Goal: Register for event/course

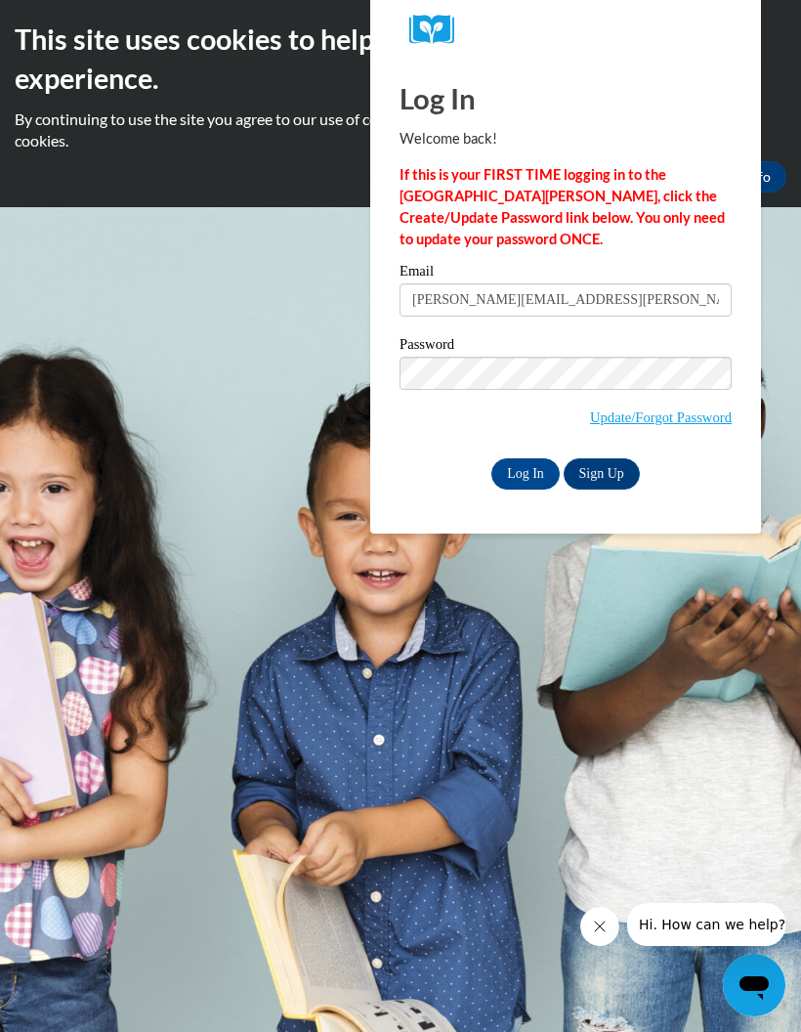
type input "krystina.mitchell@ndo.org"
click at [531, 464] on input "Log In" at bounding box center [526, 473] width 68 height 31
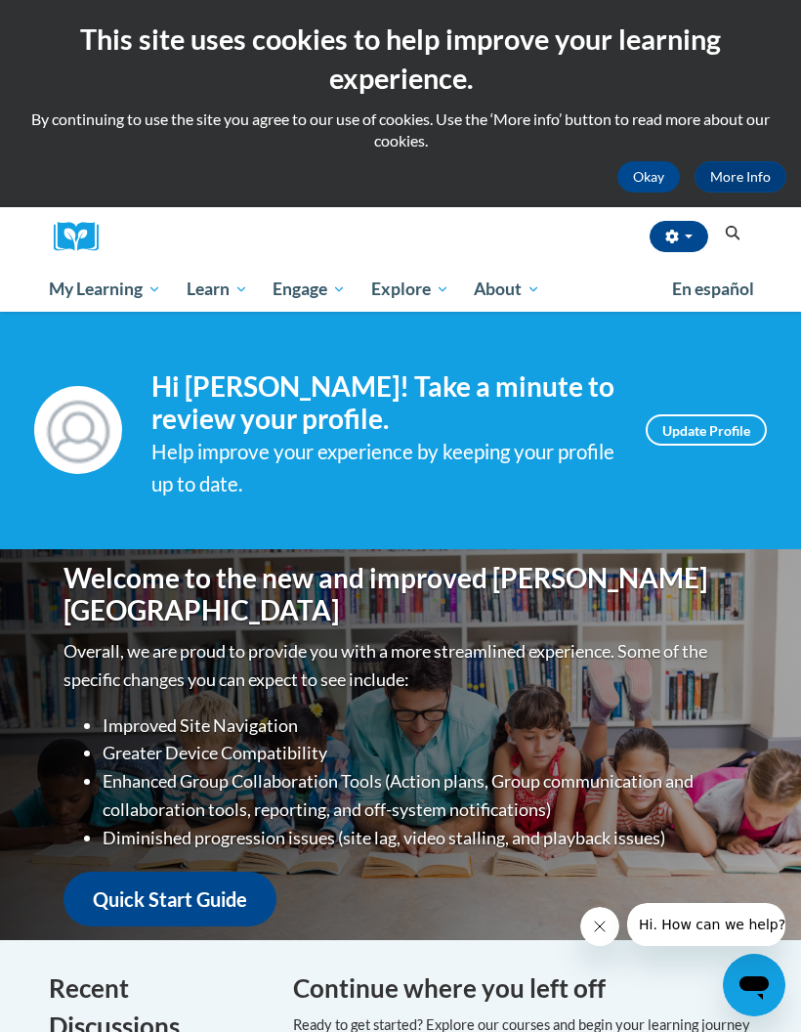
click at [694, 233] on button "button" at bounding box center [679, 236] width 59 height 31
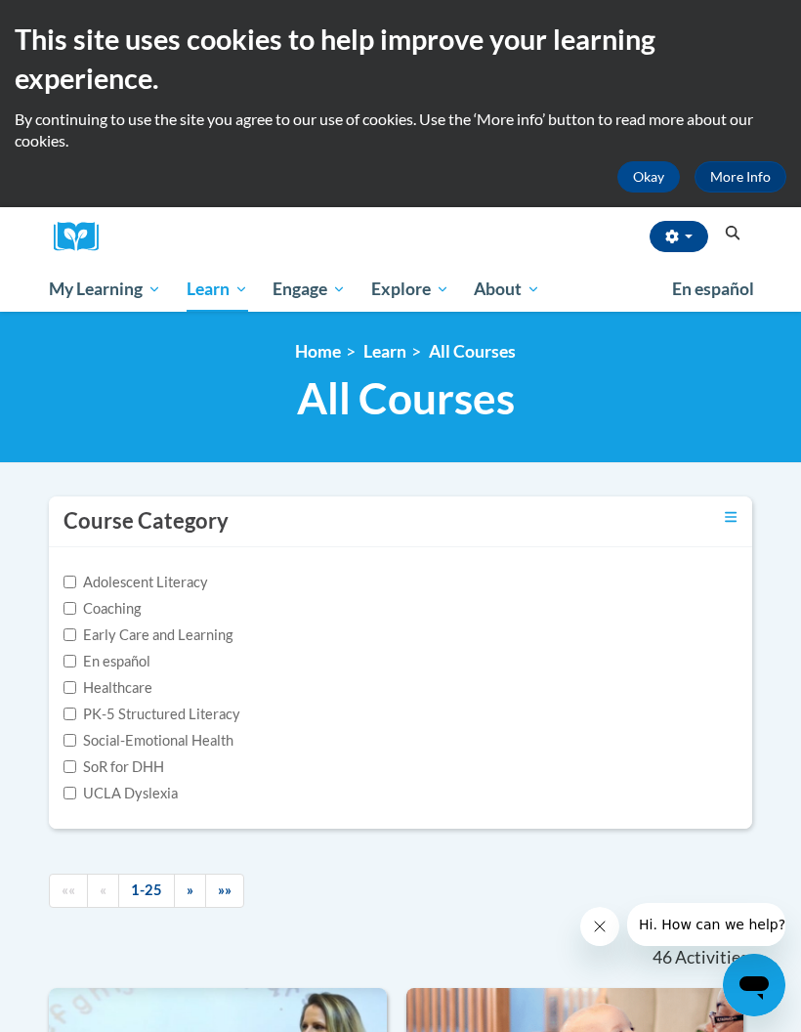
click at [173, 579] on label "Adolescent Literacy" at bounding box center [136, 583] width 145 height 22
click at [76, 579] on input "Adolescent Literacy" at bounding box center [70, 582] width 13 height 13
checkbox input "true"
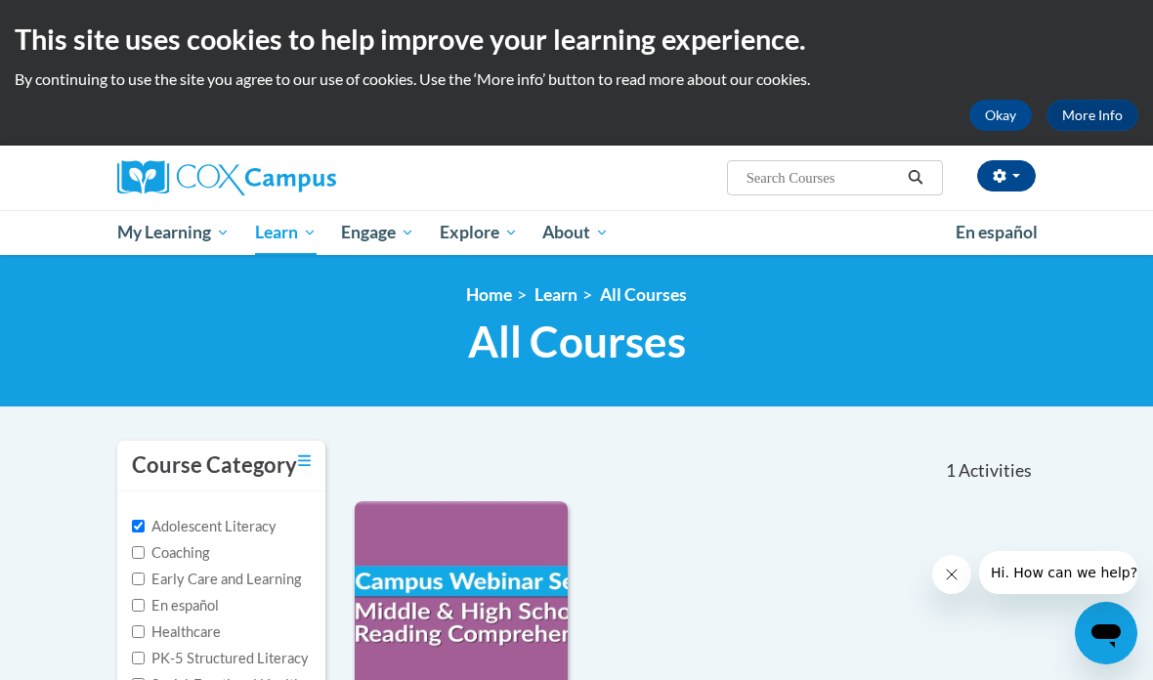
click at [800, 190] on input "Search..." at bounding box center [823, 177] width 156 height 23
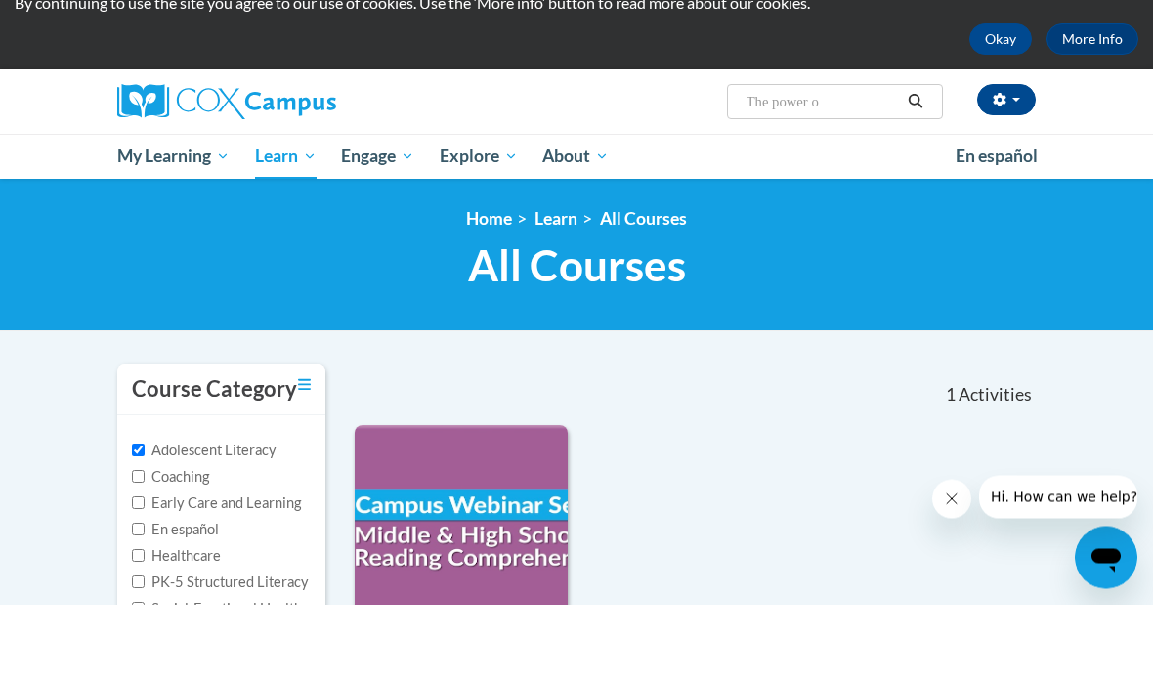
type input "The power og"
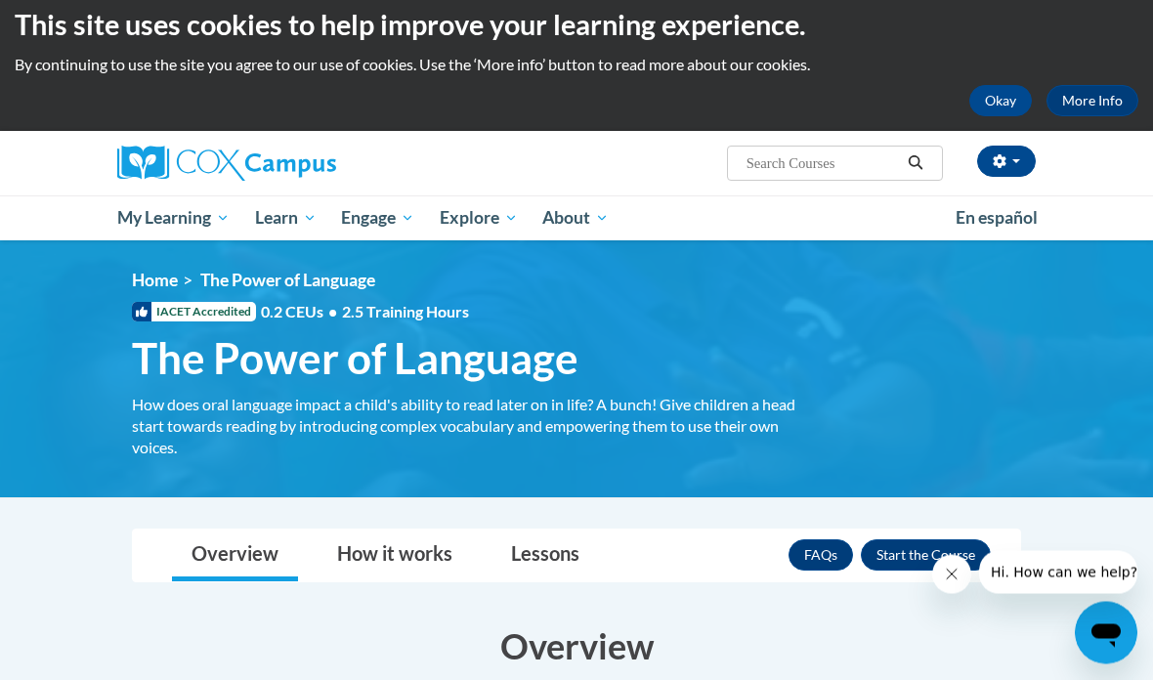
scroll to position [15, 0]
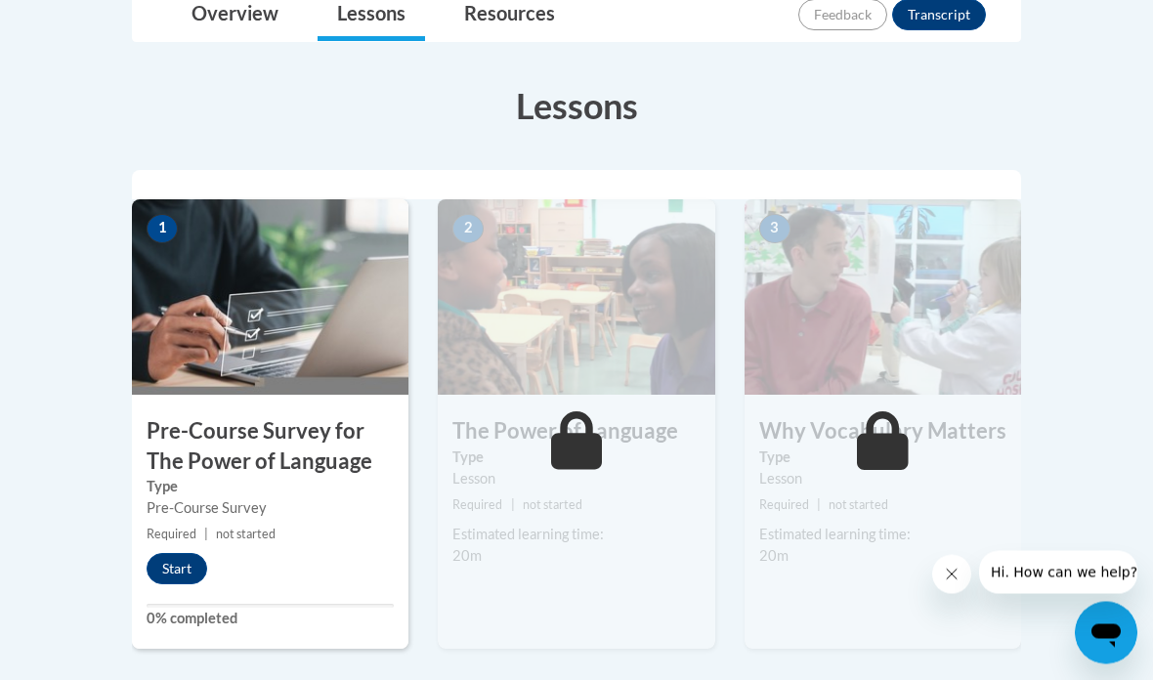
click at [172, 561] on button "Start" at bounding box center [177, 569] width 61 height 31
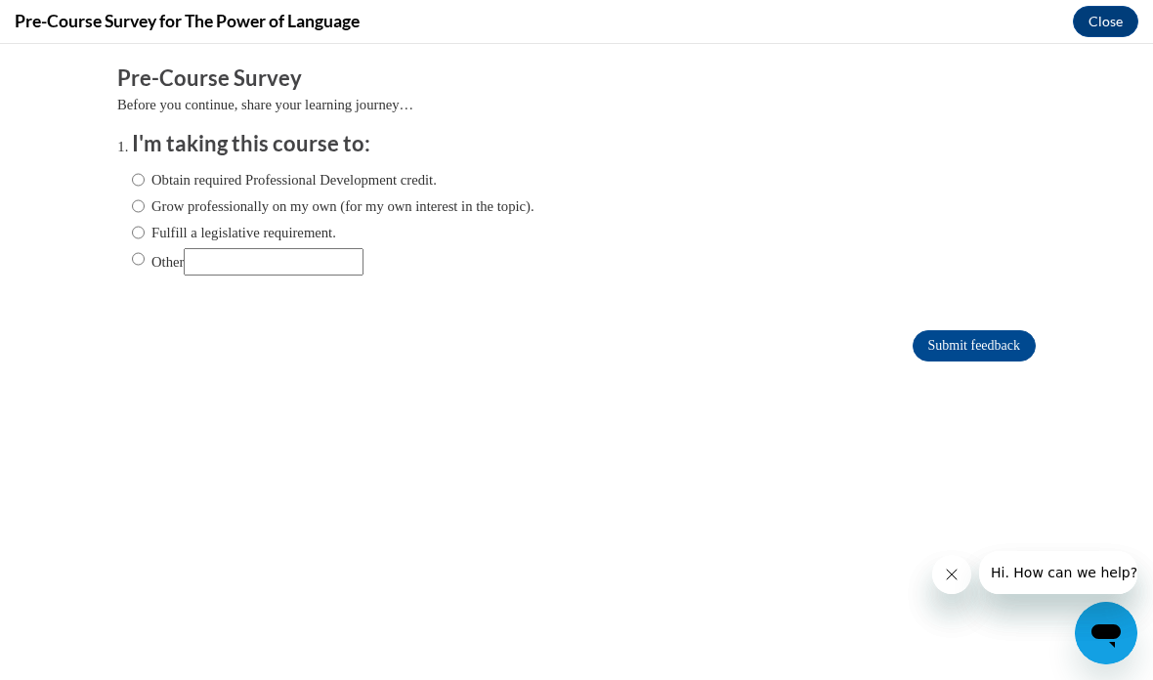
click at [137, 188] on input "Obtain required Professional Development credit." at bounding box center [138, 180] width 13 height 22
radio input "true"
click at [967, 345] on input "Submit feedback" at bounding box center [974, 345] width 123 height 31
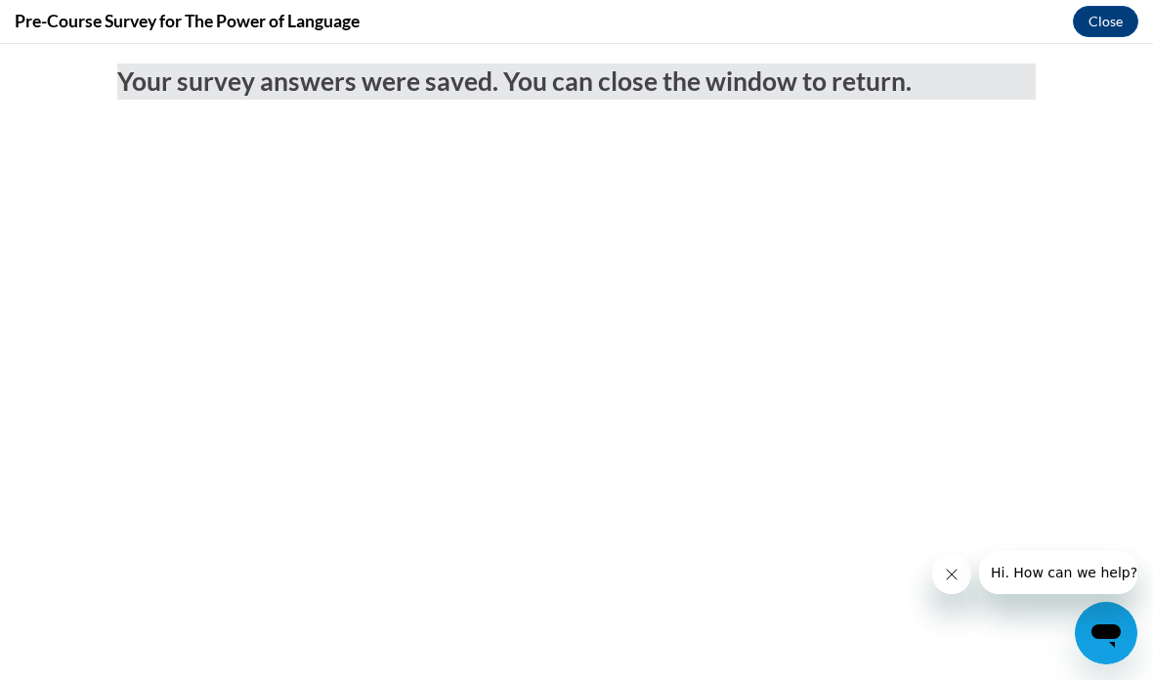
click at [1098, 23] on button "Close" at bounding box center [1105, 21] width 65 height 31
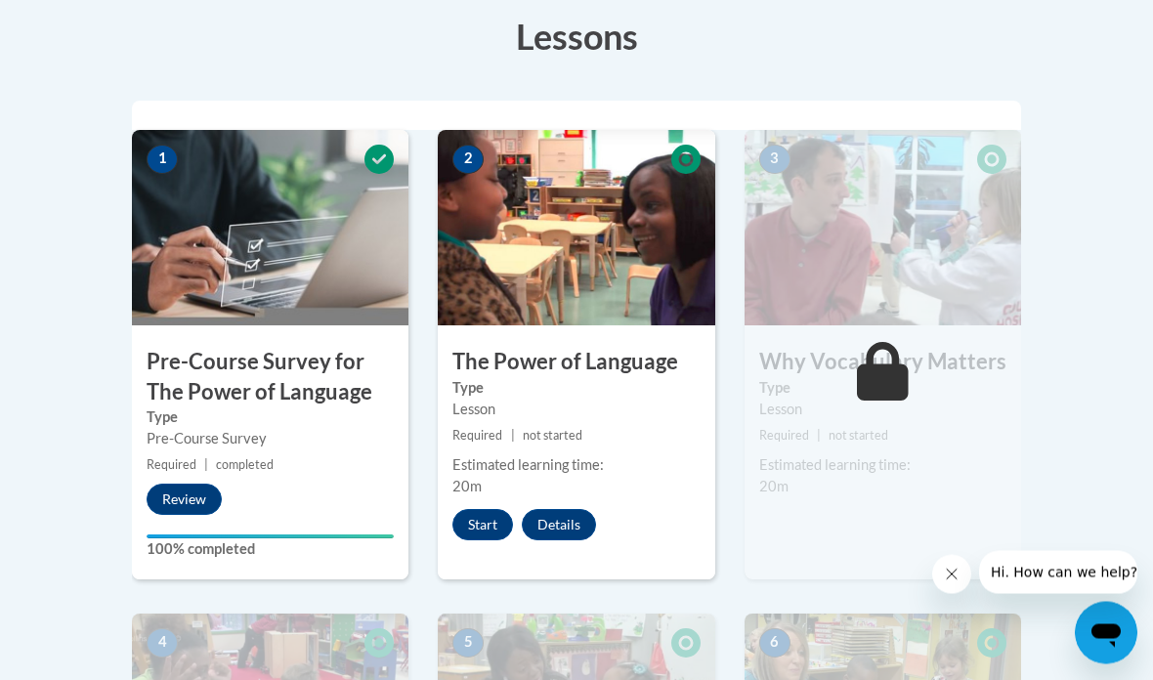
scroll to position [555, 0]
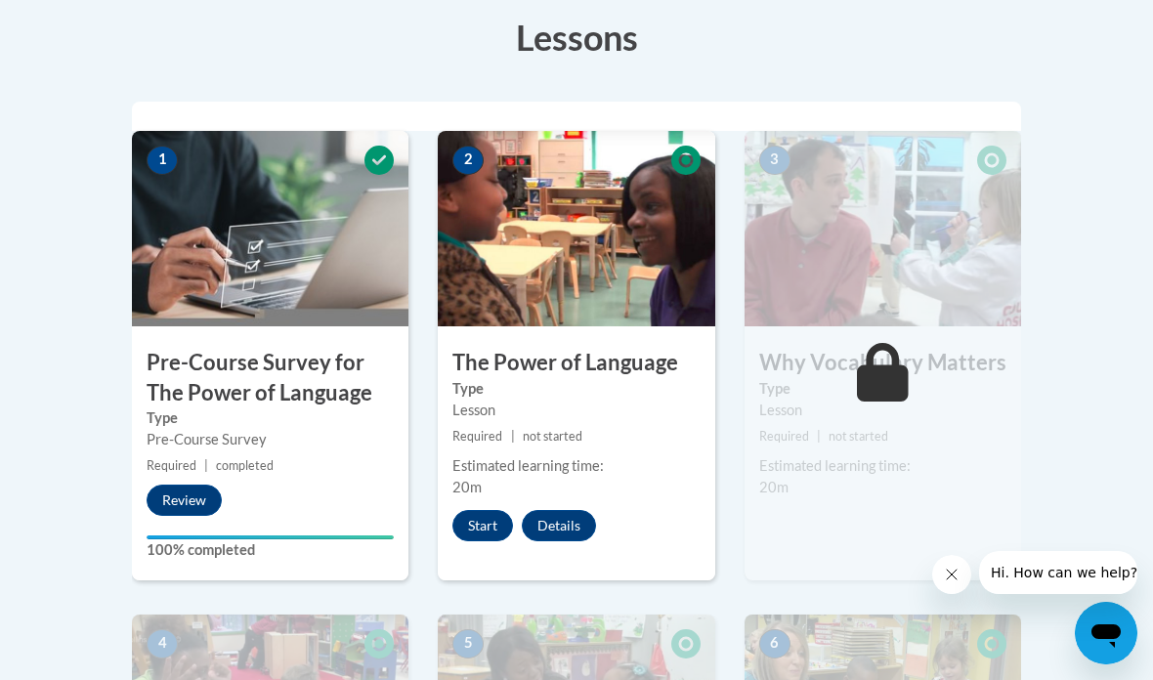
click at [486, 523] on button "Start" at bounding box center [483, 525] width 61 height 31
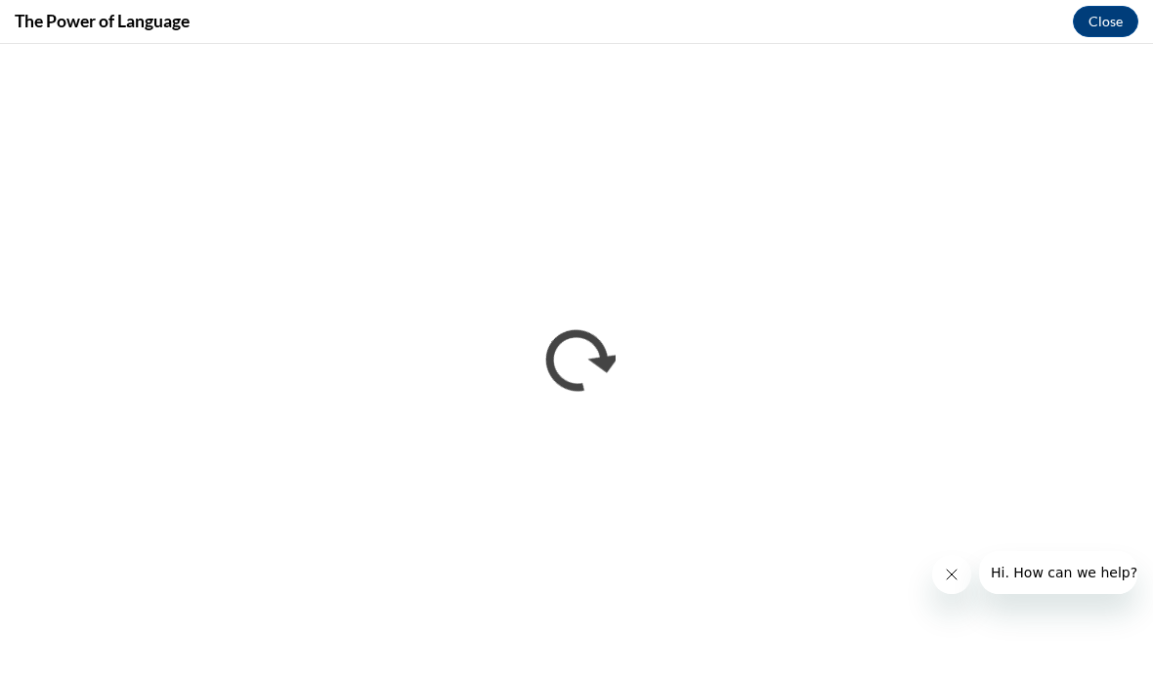
scroll to position [0, 0]
click at [939, 583] on button "Close message from company" at bounding box center [951, 574] width 39 height 39
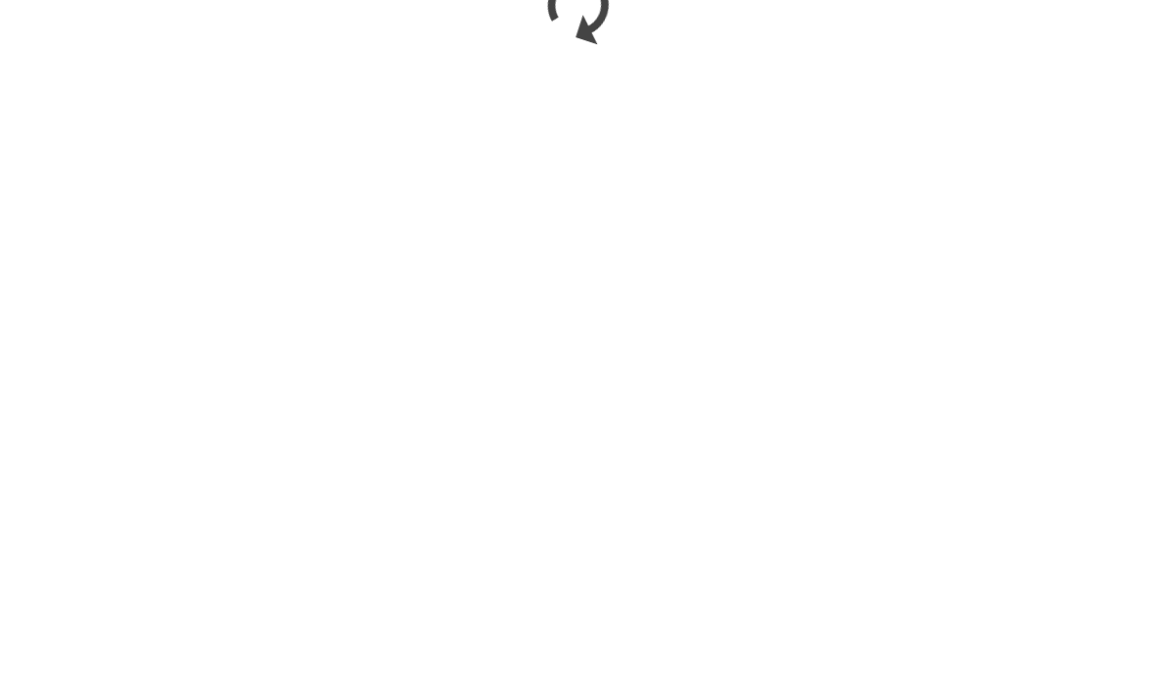
scroll to position [1028, 0]
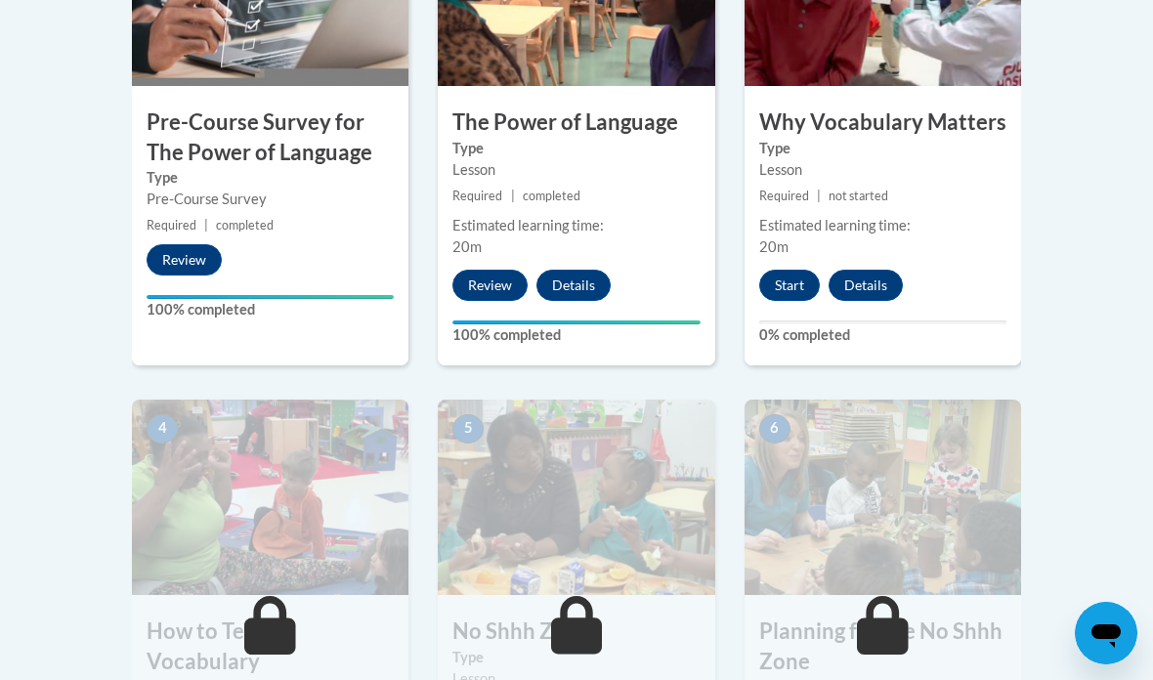
scroll to position [621, 0]
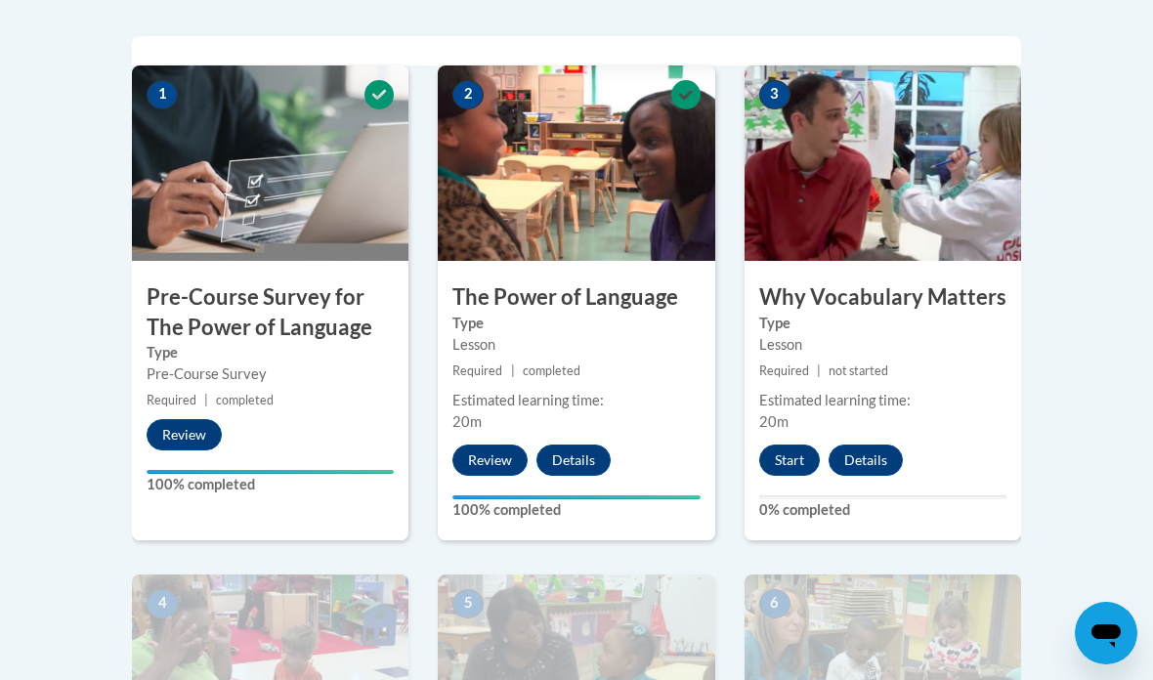
click at [792, 462] on button "Start" at bounding box center [789, 460] width 61 height 31
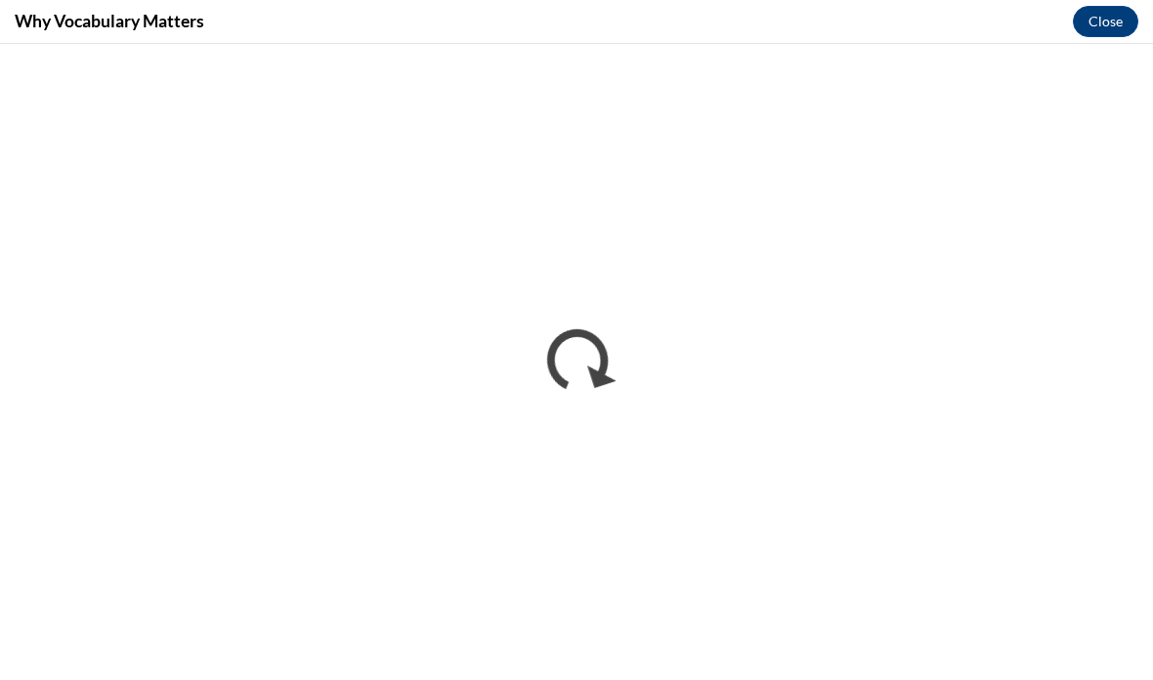
scroll to position [1361, 0]
